Goal: Task Accomplishment & Management: Manage account settings

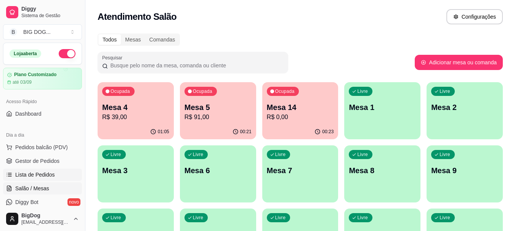
click at [29, 178] on span "Lista de Pedidos" at bounding box center [35, 175] width 40 height 8
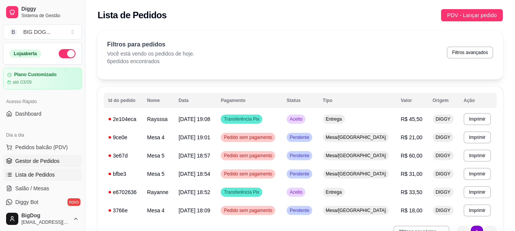
click at [32, 158] on span "Gestor de Pedidos" at bounding box center [37, 161] width 44 height 8
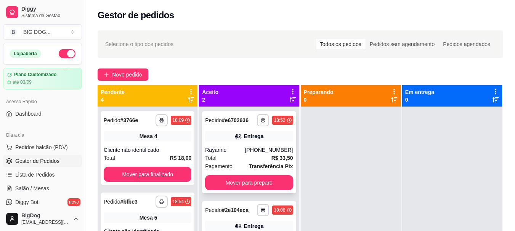
click at [273, 150] on div "[PHONE_NUMBER]" at bounding box center [269, 150] width 48 height 8
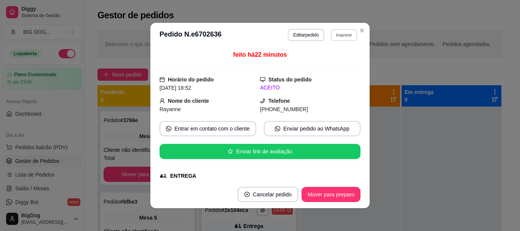
click at [347, 32] on button "Imprimir" at bounding box center [344, 35] width 26 height 12
click at [322, 61] on button "IMPRESSORA" at bounding box center [327, 62] width 53 height 12
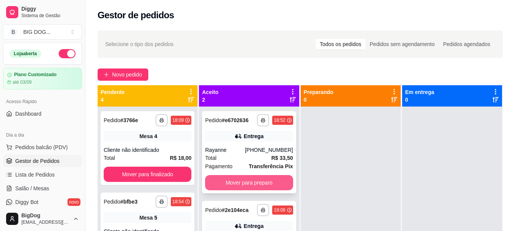
click at [258, 178] on button "Mover para preparo" at bounding box center [249, 182] width 88 height 15
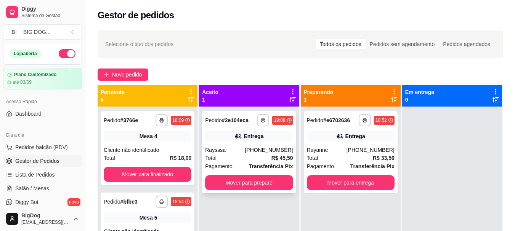
click at [263, 154] on div "Total R$ 45,50" at bounding box center [249, 158] width 88 height 8
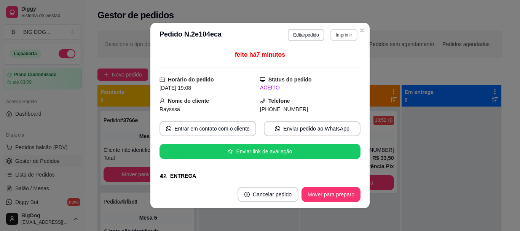
click at [342, 34] on button "Imprimir" at bounding box center [344, 35] width 27 height 12
click at [328, 64] on button "IMPRESSORA" at bounding box center [327, 62] width 55 height 12
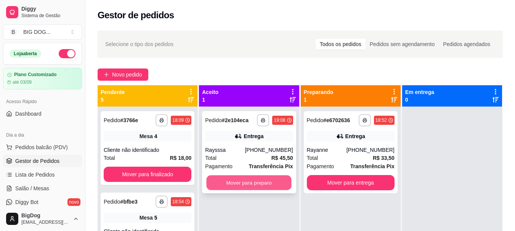
click at [247, 184] on button "Mover para preparo" at bounding box center [249, 183] width 85 height 15
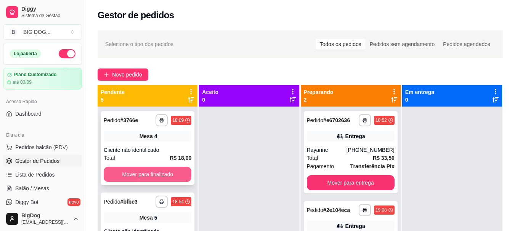
click at [163, 173] on button "Mover para finalizado" at bounding box center [148, 174] width 88 height 15
click at [163, 173] on button "Mover para finalizado" at bounding box center [147, 174] width 85 height 15
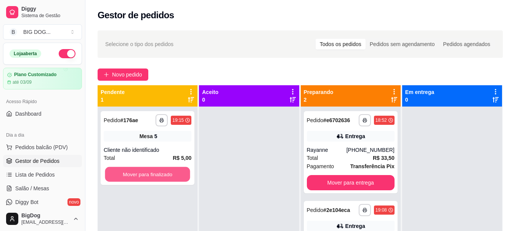
click at [163, 173] on button "Mover para finalizado" at bounding box center [147, 174] width 85 height 15
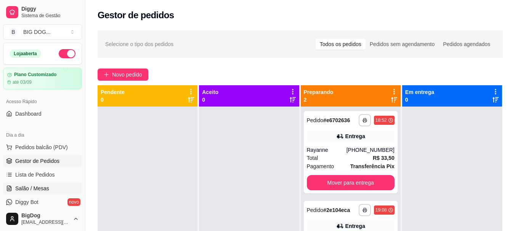
click at [26, 190] on span "Salão / Mesas" at bounding box center [32, 189] width 34 height 8
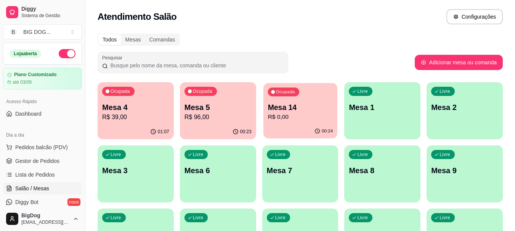
click at [287, 96] on div "Ocupada Mesa 14 R$ 0,00" at bounding box center [300, 103] width 74 height 41
click at [156, 94] on div "Ocupada Mesa 4 R$ 39,00" at bounding box center [136, 103] width 76 height 42
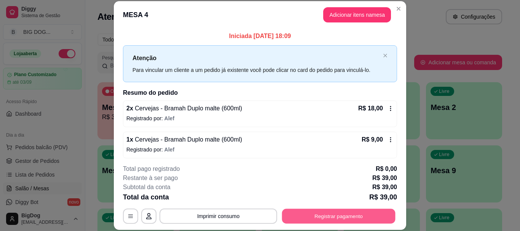
click at [312, 223] on button "Registrar pagamento" at bounding box center [339, 216] width 114 height 15
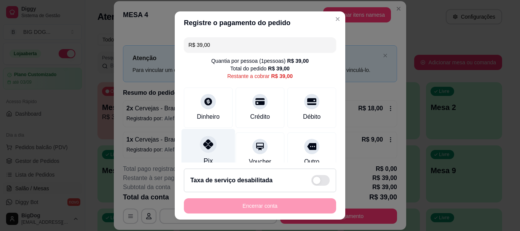
click at [207, 153] on div "Pix" at bounding box center [209, 151] width 54 height 45
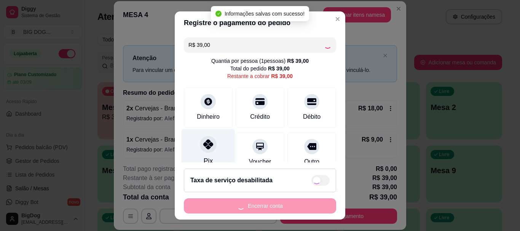
type input "R$ 0,00"
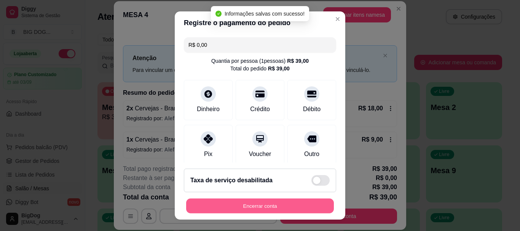
click at [254, 206] on button "Encerrar conta" at bounding box center [260, 205] width 148 height 15
